Goal: Navigation & Orientation: Find specific page/section

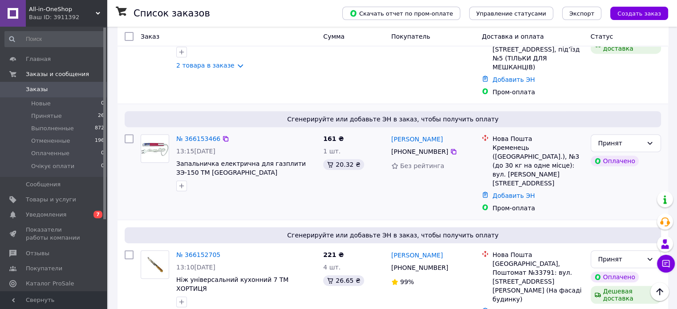
scroll to position [400, 0]
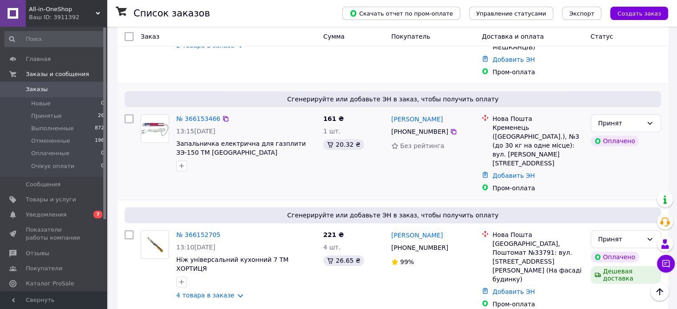
drag, startPoint x: 85, startPoint y: 116, endPoint x: 200, endPoint y: 151, distance: 120.1
click at [85, 116] on li "Принятые 26" at bounding box center [54, 116] width 109 height 12
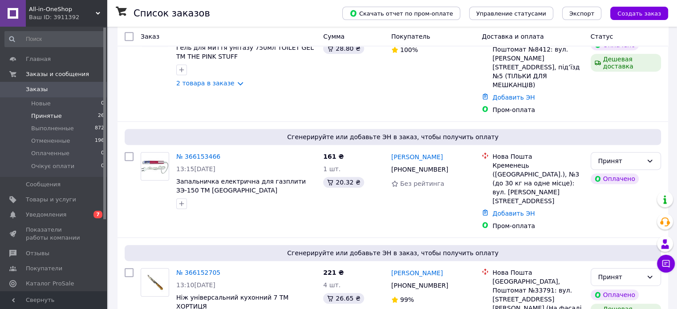
scroll to position [2145, 0]
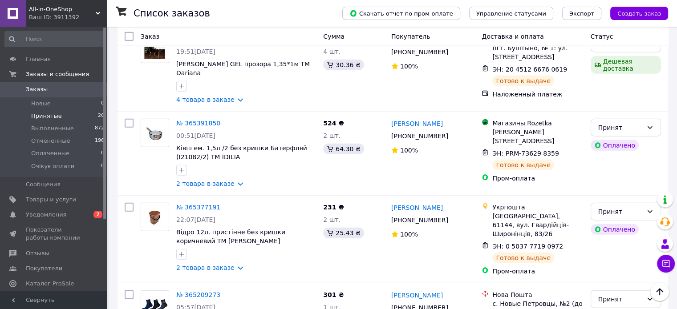
click at [50, 12] on span "All-in-OneShop" at bounding box center [62, 9] width 67 height 8
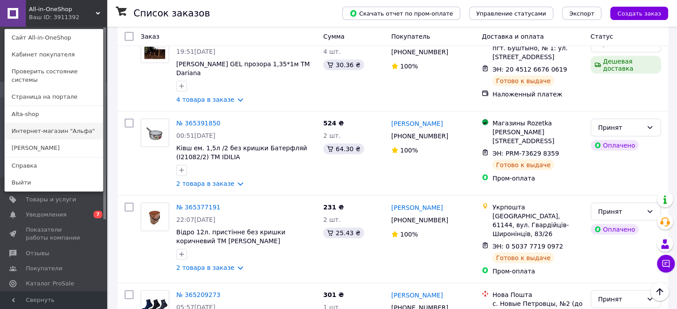
click at [53, 123] on link "Интернет-магазин "Альфа"" at bounding box center [54, 131] width 98 height 17
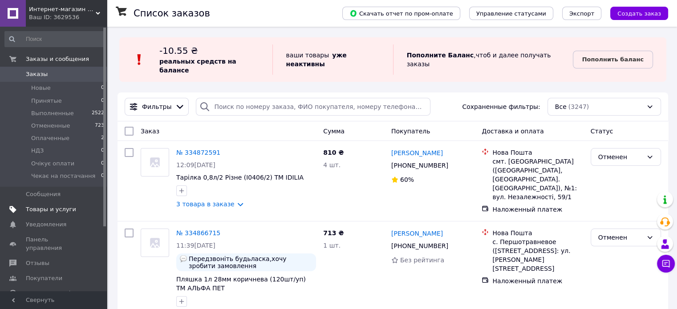
click at [65, 214] on link "Товары и услуги" at bounding box center [54, 209] width 109 height 15
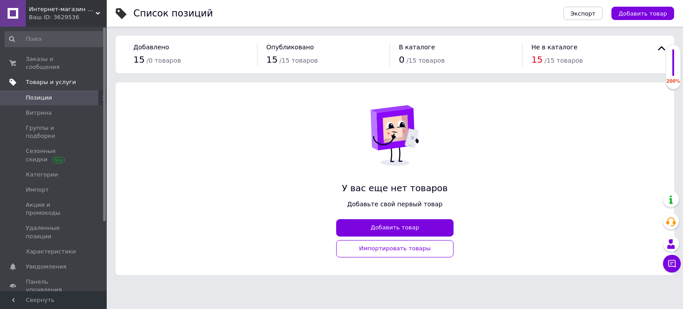
click at [77, 78] on span "Товары и услуги" at bounding box center [66, 82] width 81 height 8
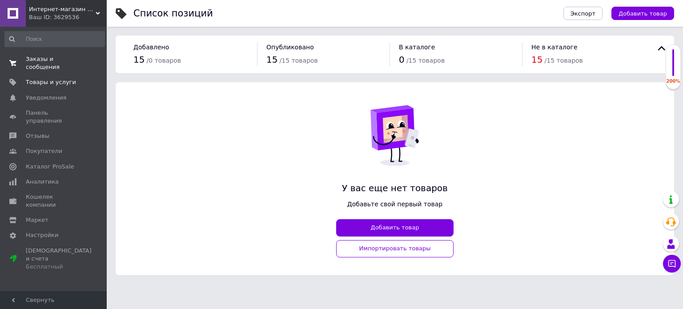
click at [77, 59] on span "Заказы и сообщения" at bounding box center [54, 63] width 57 height 16
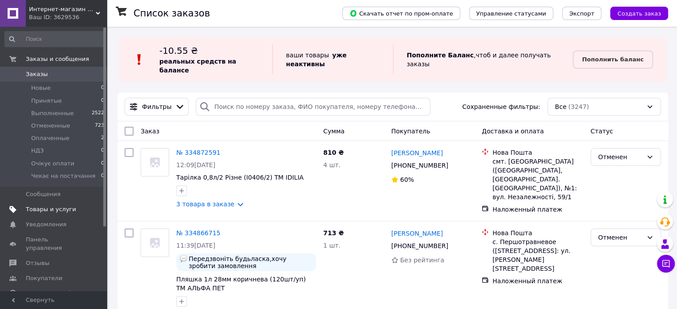
click at [59, 209] on span "Товары и услуги" at bounding box center [51, 210] width 50 height 8
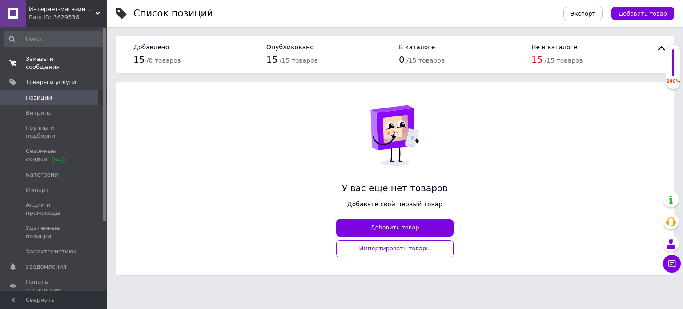
click at [61, 57] on span "Заказы и сообщения" at bounding box center [54, 63] width 57 height 16
